Goal: Check status: Check status

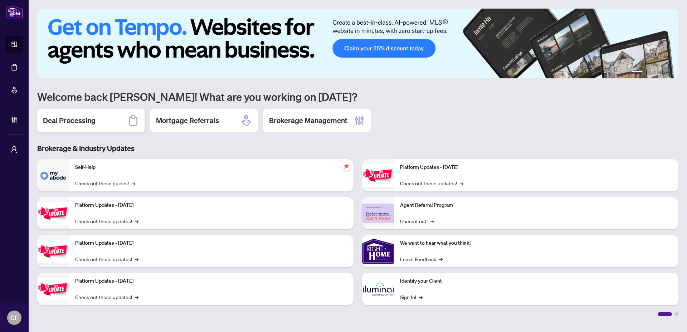
click at [138, 122] on icon at bounding box center [132, 120] width 11 height 11
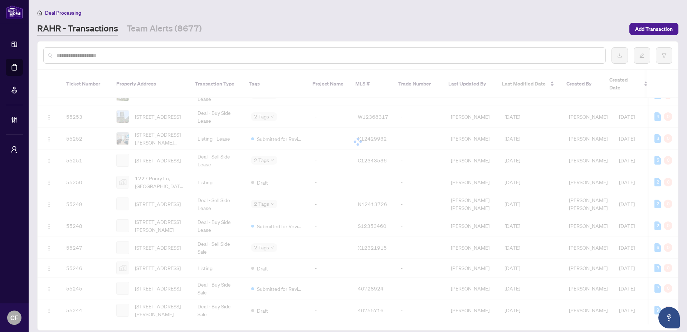
scroll to position [212, 0]
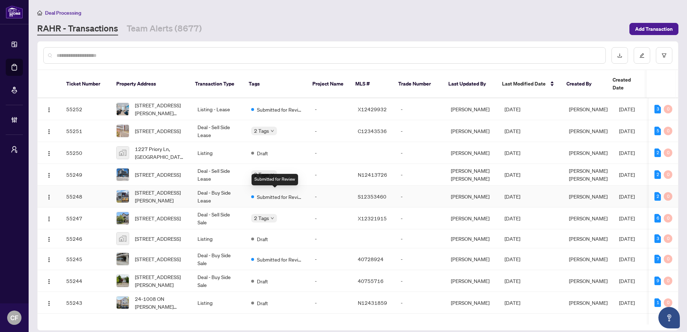
click at [286, 193] on span "Submitted for Review" at bounding box center [280, 197] width 47 height 8
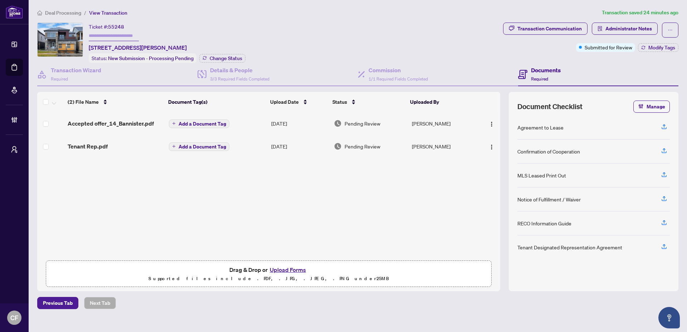
click at [56, 13] on span "Deal Processing" at bounding box center [63, 13] width 36 height 6
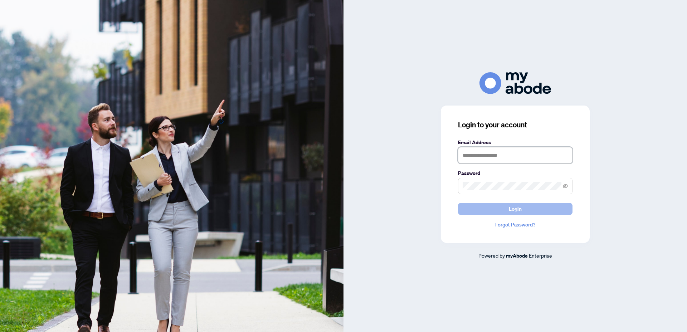
type input "**********"
click at [524, 208] on button "Login" at bounding box center [515, 209] width 115 height 12
